Goal: Check status

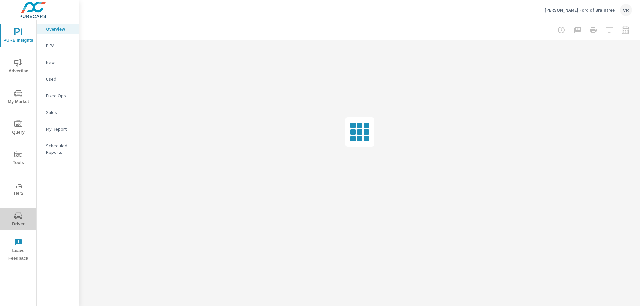
click at [25, 219] on span "Driver" at bounding box center [18, 220] width 32 height 16
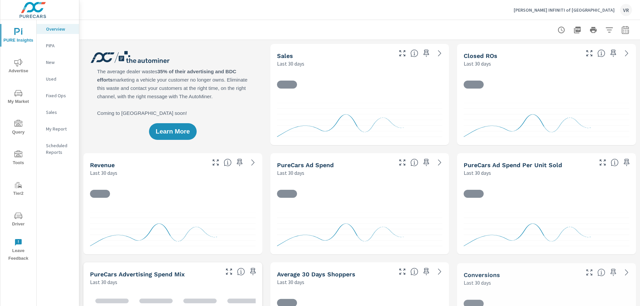
click at [17, 220] on span "Driver" at bounding box center [18, 220] width 32 height 16
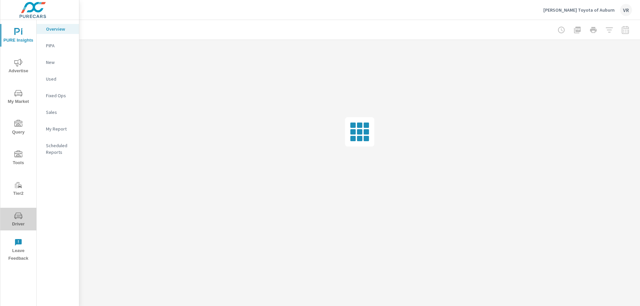
click at [17, 215] on icon "nav menu" at bounding box center [18, 216] width 8 height 8
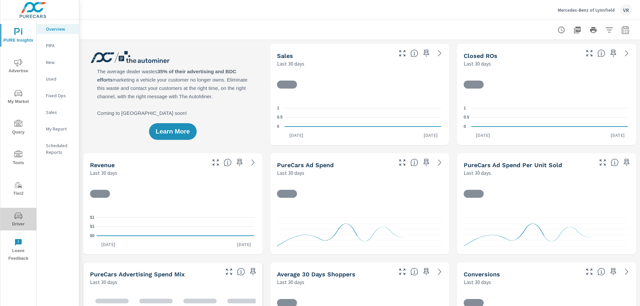
click at [21, 214] on icon "nav menu" at bounding box center [18, 216] width 8 height 6
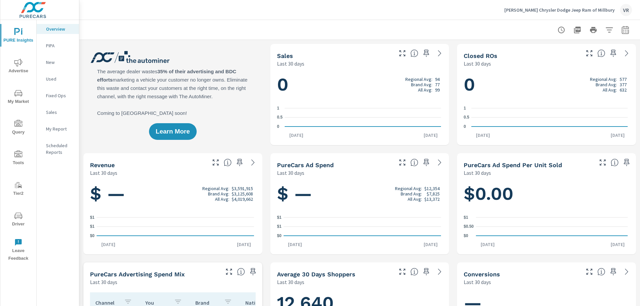
click at [22, 211] on button "Driver" at bounding box center [18, 219] width 36 height 23
